Goal: Information Seeking & Learning: Check status

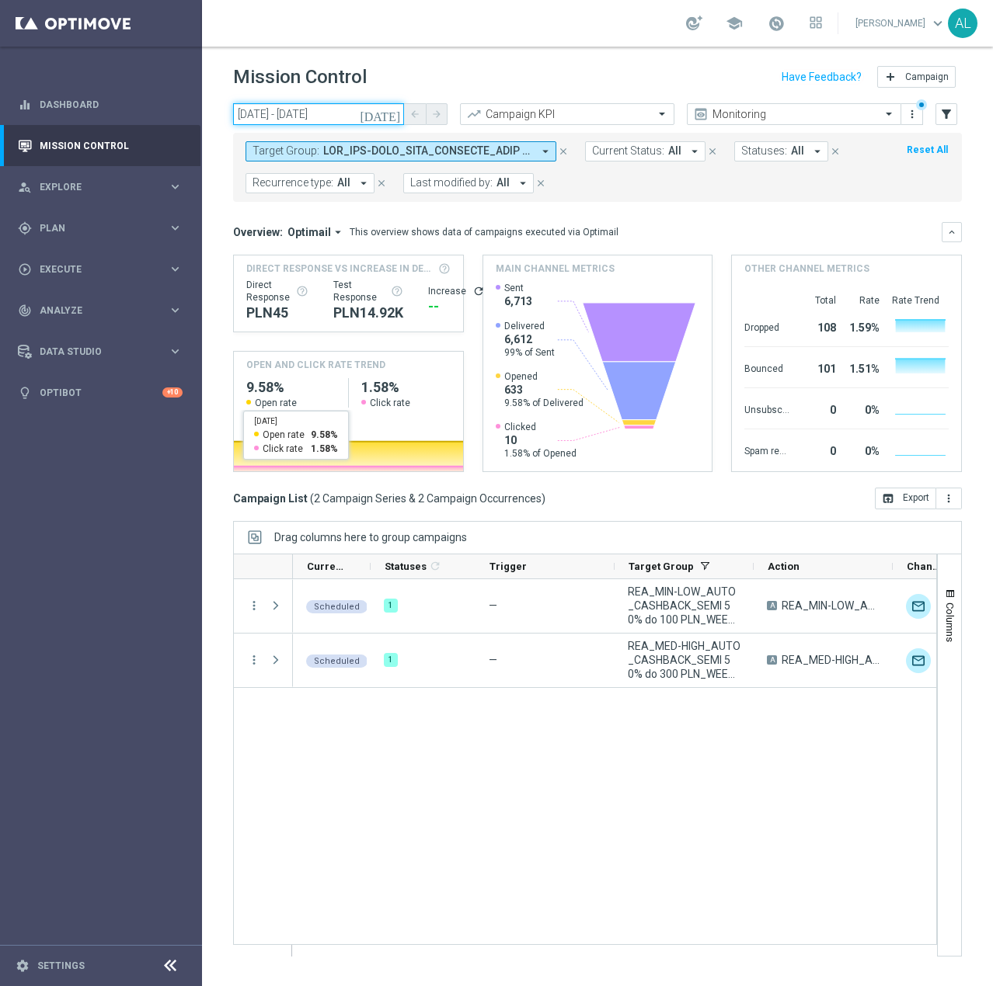
click at [340, 113] on input "[DATE] - [DATE]" at bounding box center [318, 114] width 171 height 22
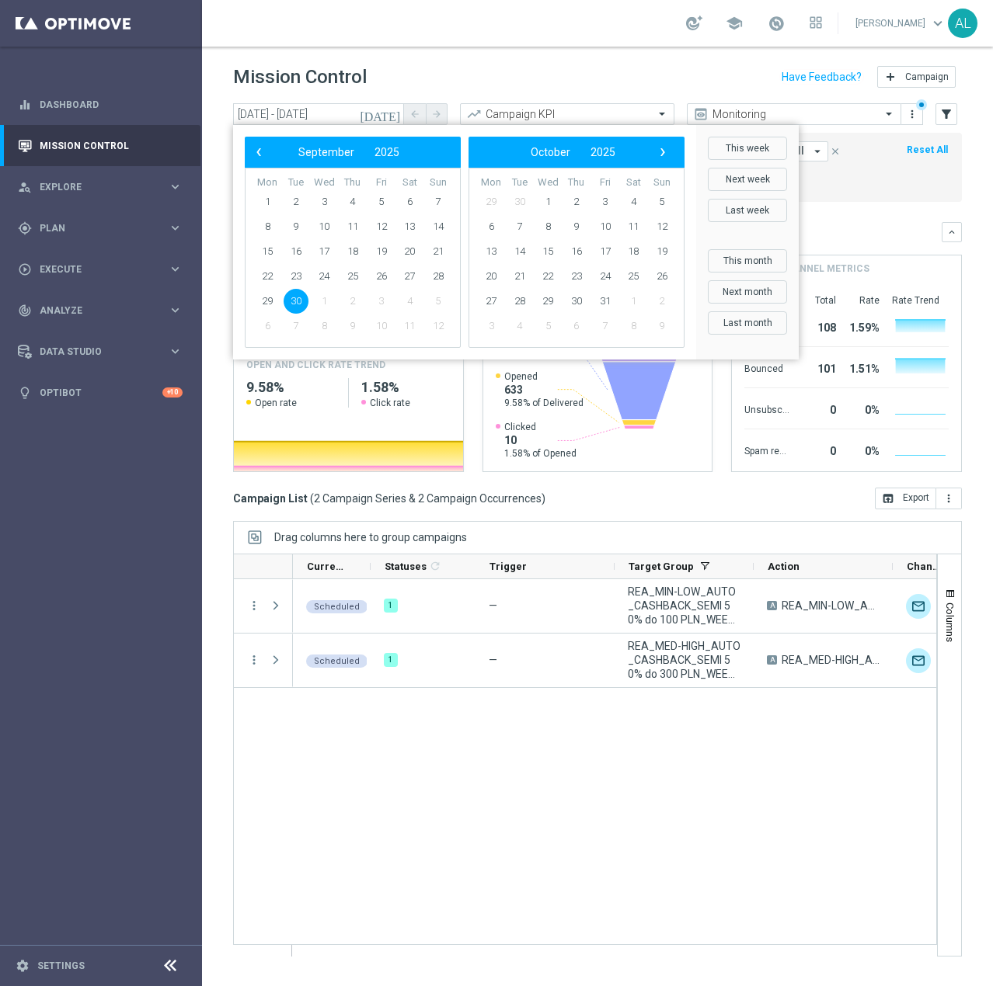
click at [568, 83] on div "Mission Control add Campaign" at bounding box center [597, 77] width 729 height 30
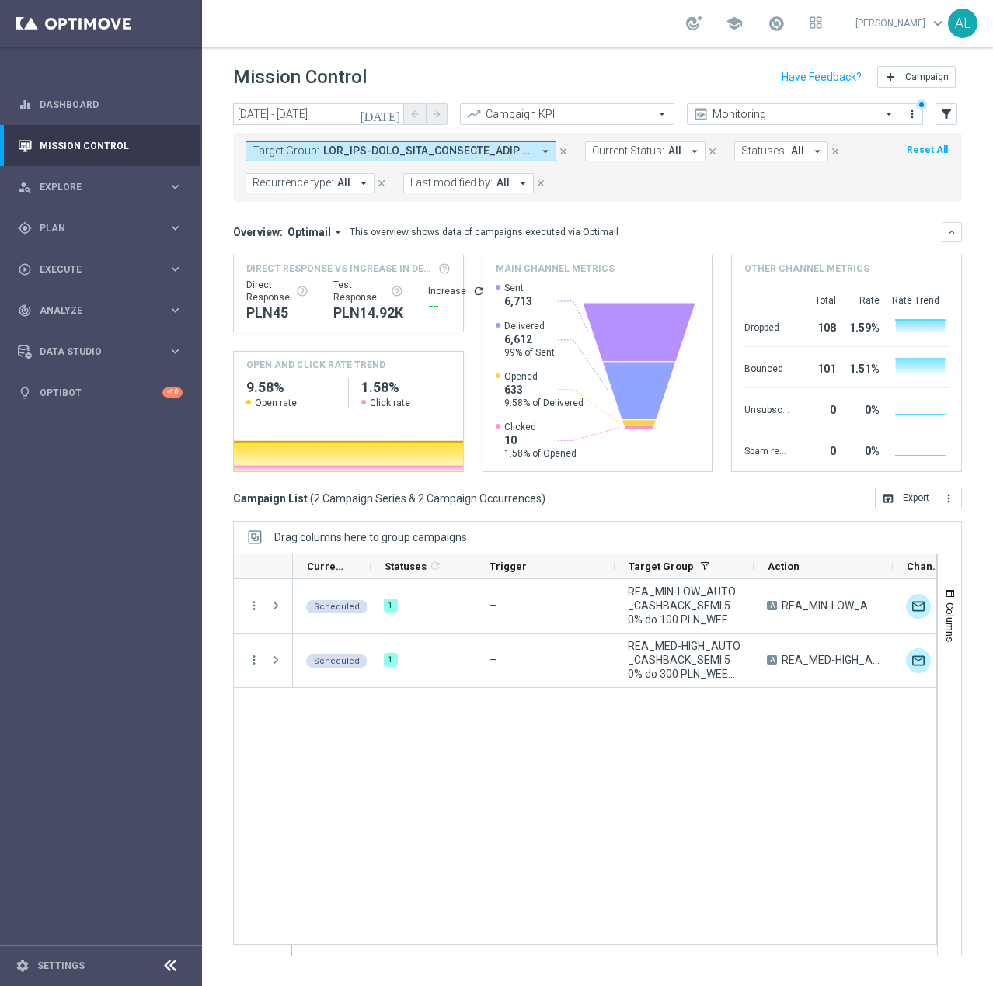
click at [383, 150] on span at bounding box center [427, 150] width 209 height 13
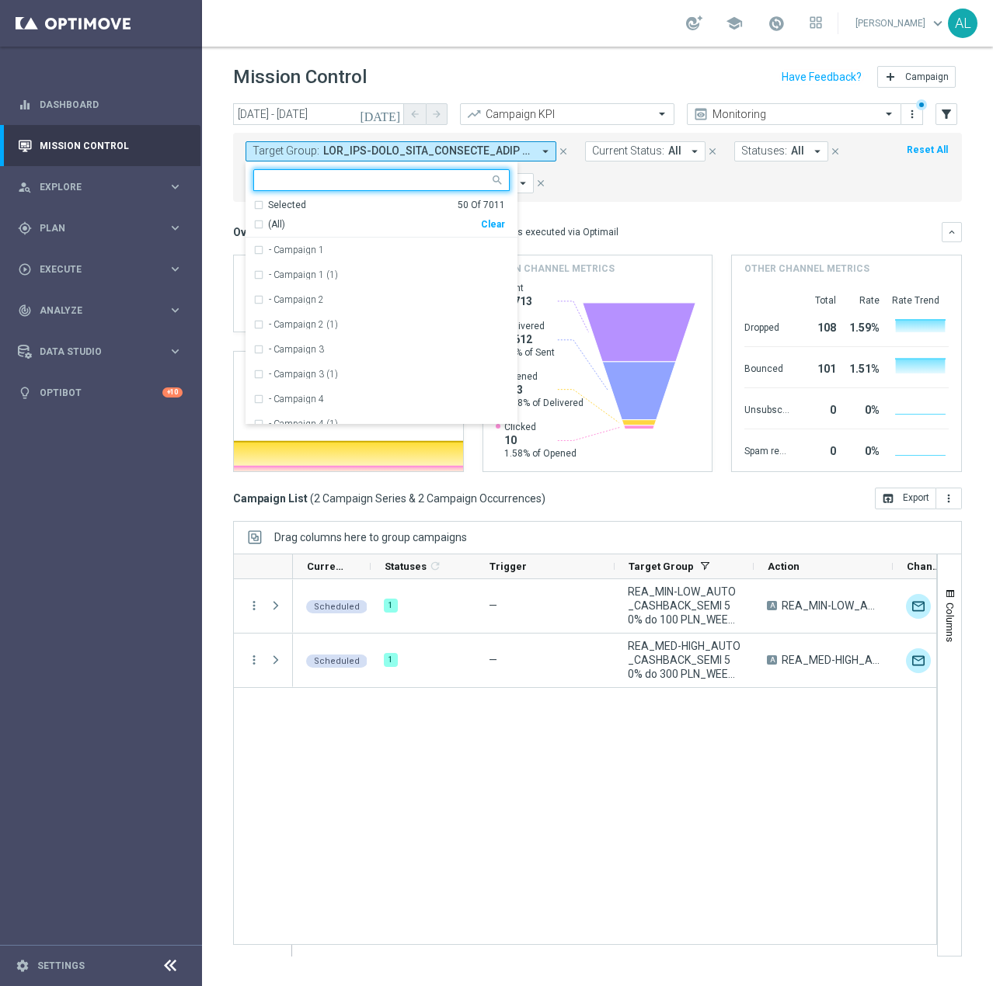
click at [0, 0] on div "Clear" at bounding box center [0, 0] width 0 height 0
click at [350, 186] on input "text" at bounding box center [376, 180] width 228 height 13
type input "S"
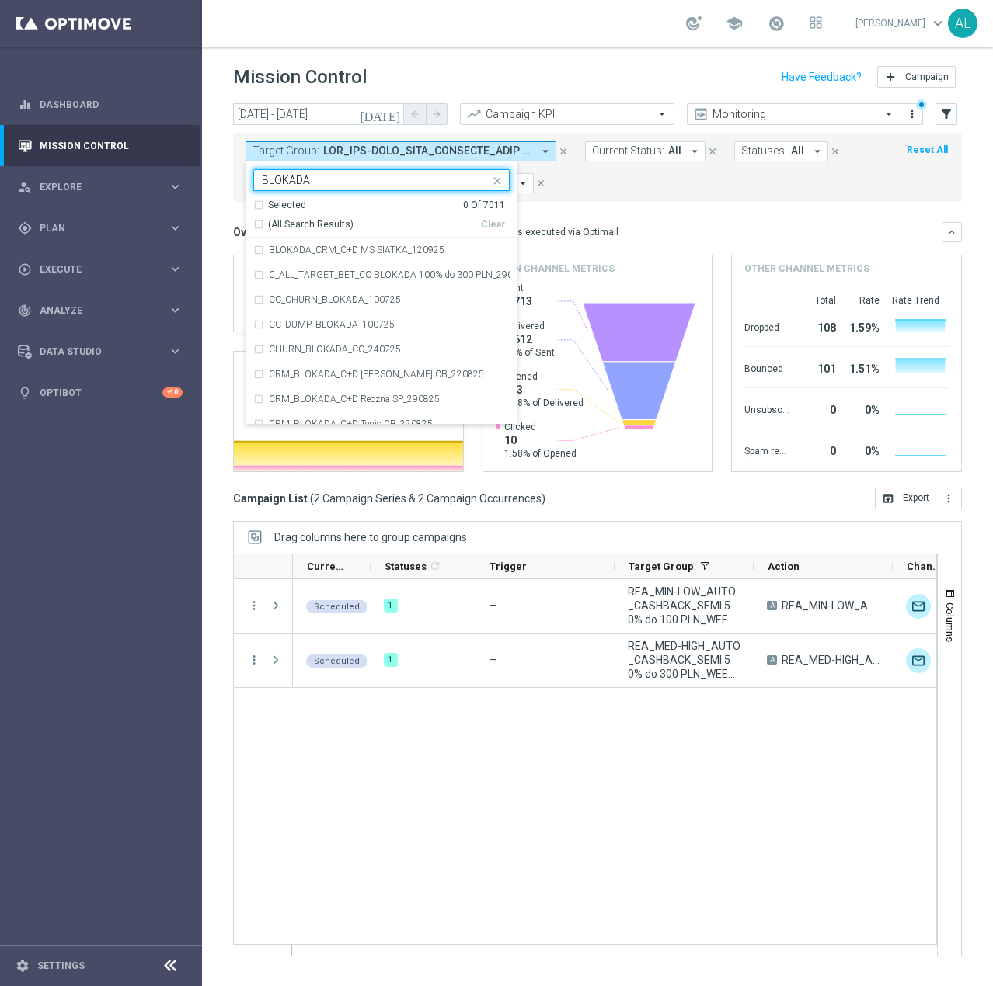
click at [294, 220] on div "(All Search Results) Clear" at bounding box center [379, 221] width 252 height 19
click at [295, 221] on span "(All Search Results)" at bounding box center [310, 224] width 85 height 13
type input "BLOKADA"
click at [569, 211] on mini-dashboard "Overview: Optimail arrow_drop_down This overview shows data of campaigns execut…" at bounding box center [597, 345] width 729 height 286
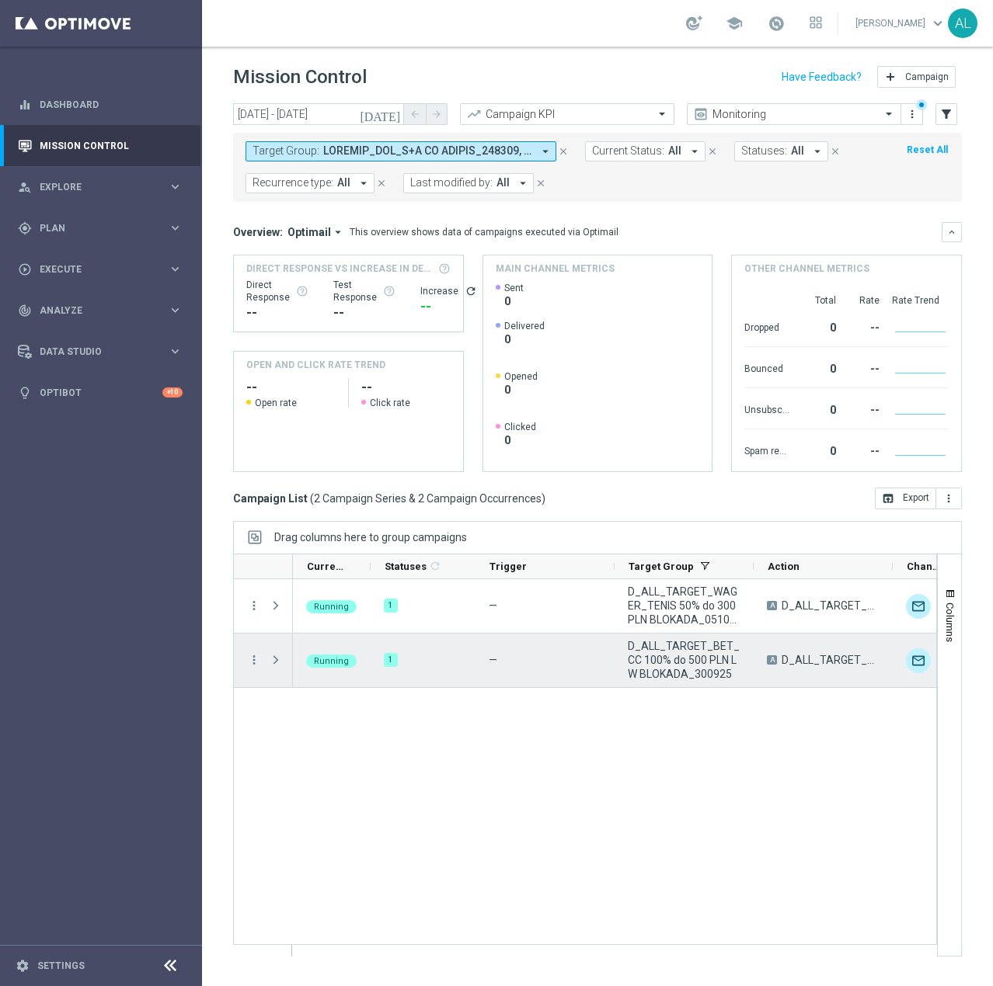
click at [686, 656] on span "D_ALL_TARGET_BET_CC 100% do 500 PLN LW BLOKADA_300925" at bounding box center [684, 660] width 113 height 42
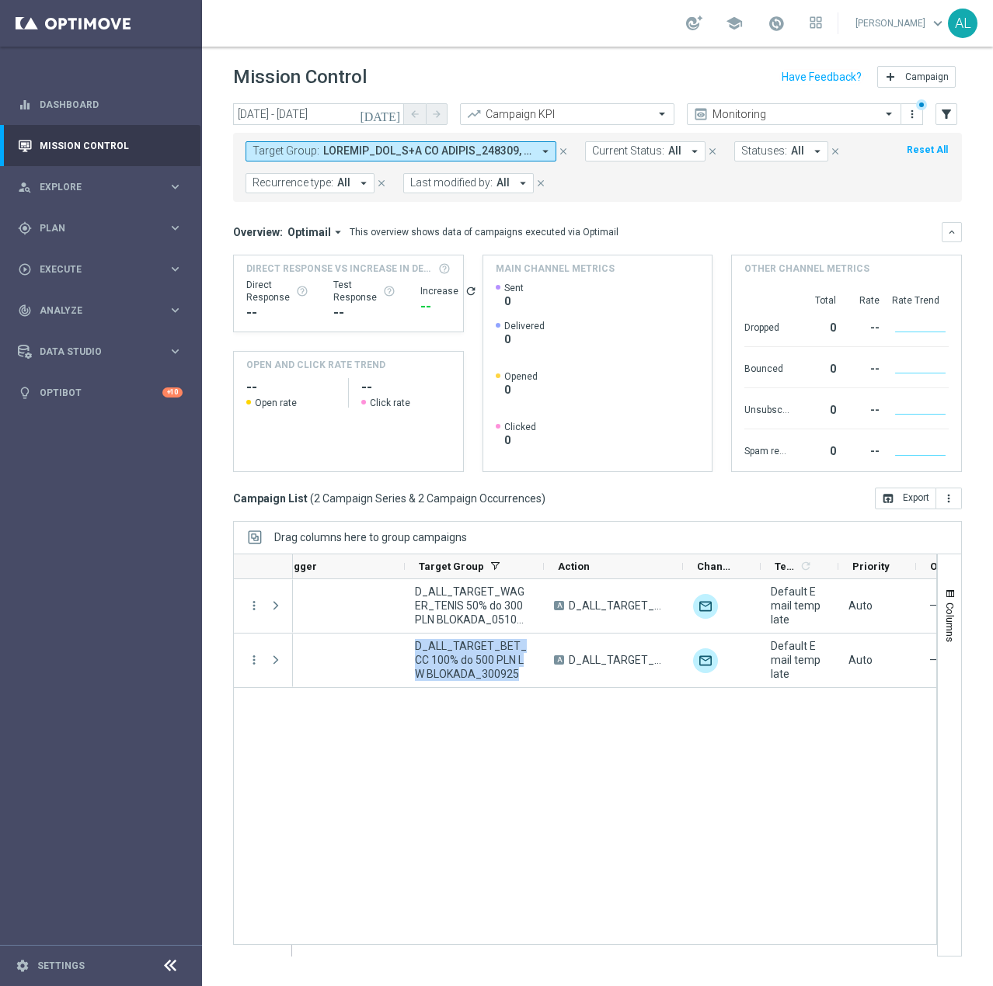
scroll to position [0, 209]
